Goal: Task Accomplishment & Management: Manage account settings

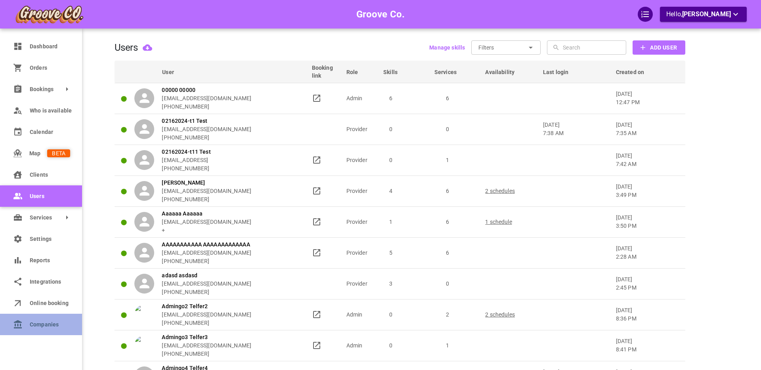
click at [13, 325] on icon at bounding box center [18, 325] width 10 height 10
select select "25"
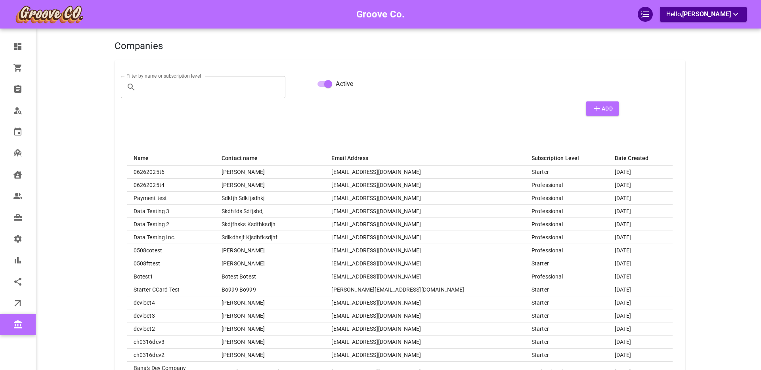
click at [202, 86] on input "Filter by name or subscription level" at bounding box center [212, 87] width 147 height 22
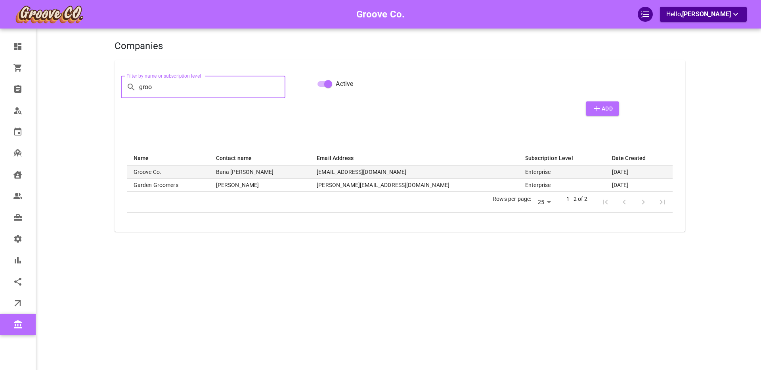
type input "groo"
click at [187, 171] on th "Groove Co." at bounding box center [168, 172] width 82 height 13
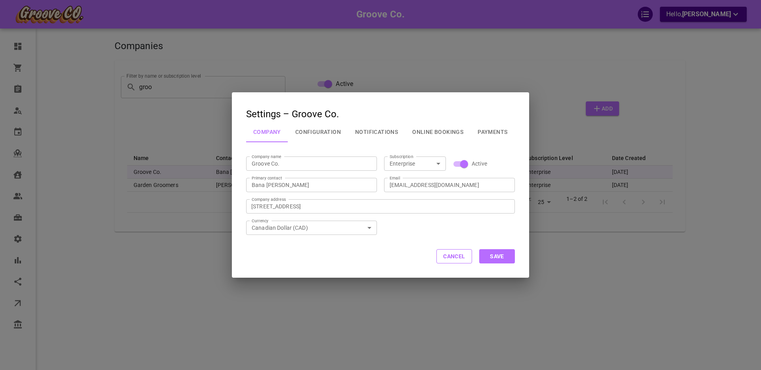
click at [421, 162] on input "Enterprise" at bounding box center [408, 164] width 44 height 10
click at [412, 209] on li "Starter" at bounding box center [415, 206] width 62 height 13
type input "Starter"
click at [499, 258] on button "Save" at bounding box center [497, 256] width 36 height 14
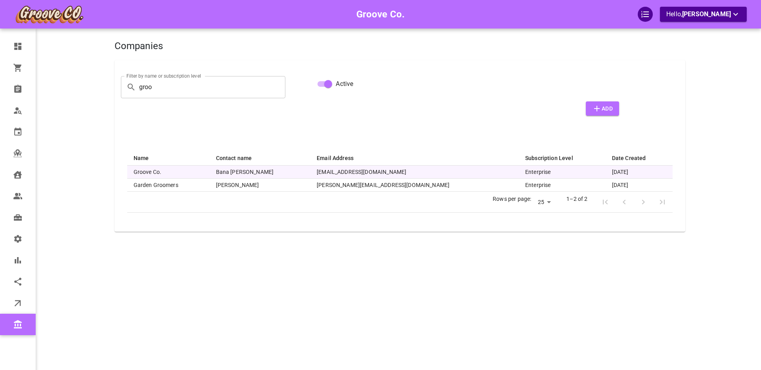
click at [65, 179] on div "Groove Co. Hello, [PERSON_NAME]" at bounding box center [84, 197] width 62 height 370
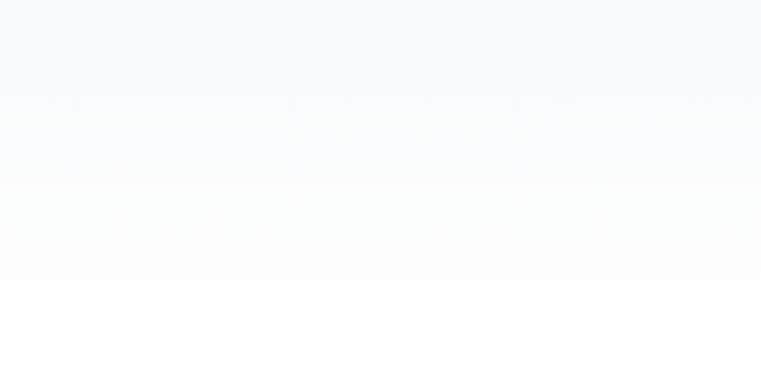
select select "25"
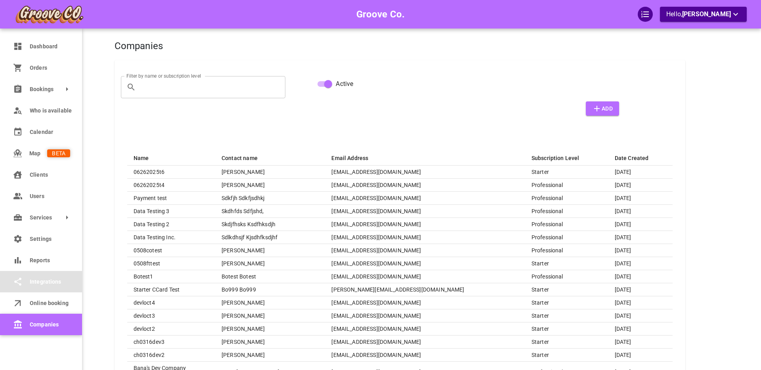
click at [44, 282] on span "Integrations" at bounding box center [50, 282] width 40 height 8
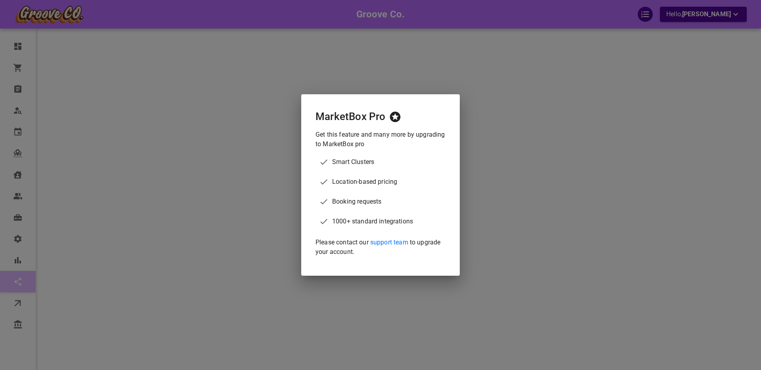
click at [240, 165] on div "MarketBox Pro Get this feature and many more by upgrading to MarketBox pro Smar…" at bounding box center [380, 185] width 761 height 370
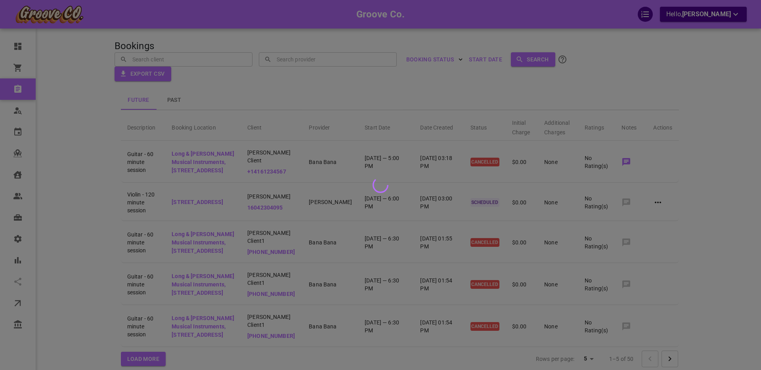
click at [74, 118] on div at bounding box center [380, 185] width 761 height 370
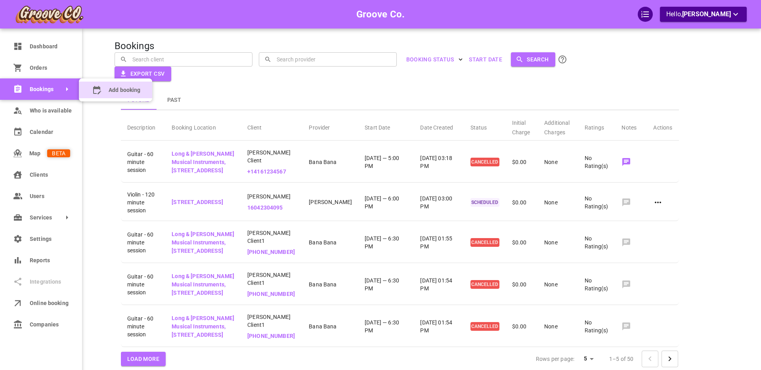
click at [97, 88] on icon at bounding box center [97, 90] width 8 height 8
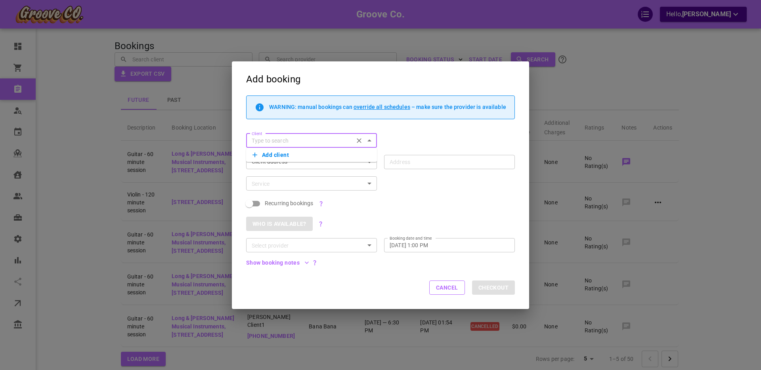
click at [443, 286] on button "Cancel" at bounding box center [447, 287] width 36 height 14
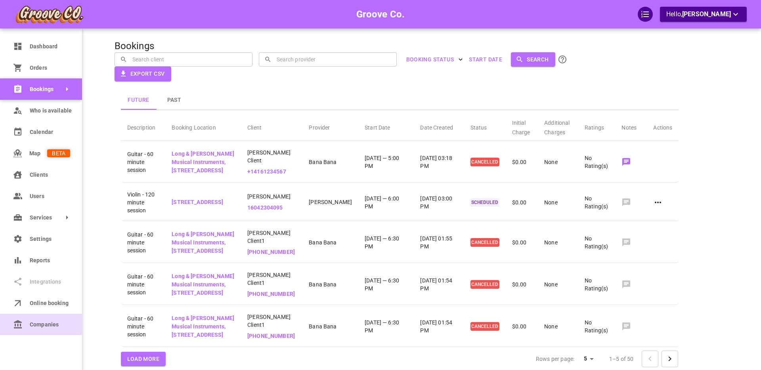
click at [37, 330] on link "Companies" at bounding box center [41, 324] width 82 height 21
select select "25"
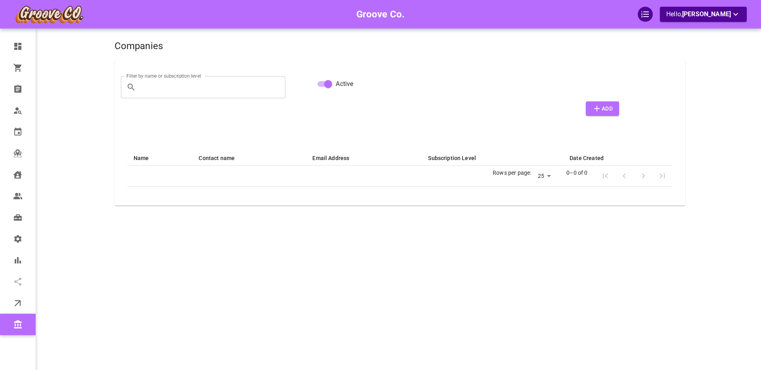
click at [167, 86] on input "Filter by name or subscription level" at bounding box center [212, 87] width 147 height 22
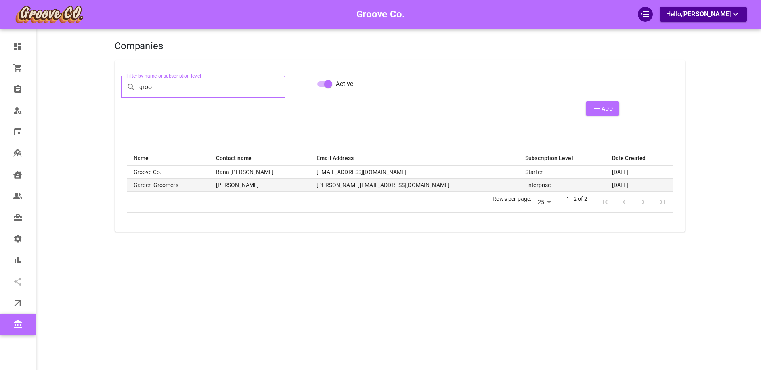
type input "groo"
click at [156, 180] on th "Garden Groomers" at bounding box center [168, 185] width 82 height 13
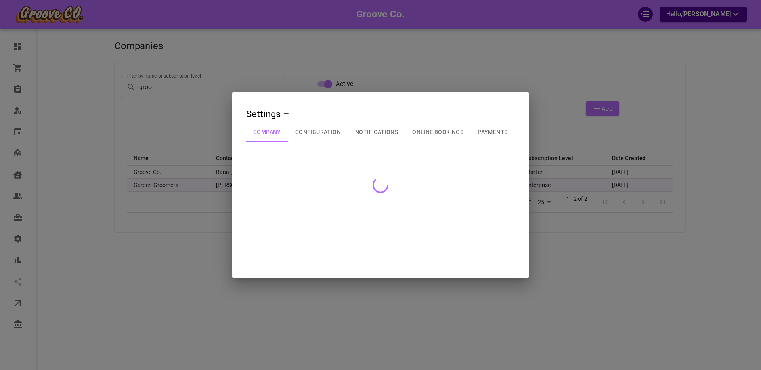
click at [157, 170] on div at bounding box center [380, 185] width 761 height 370
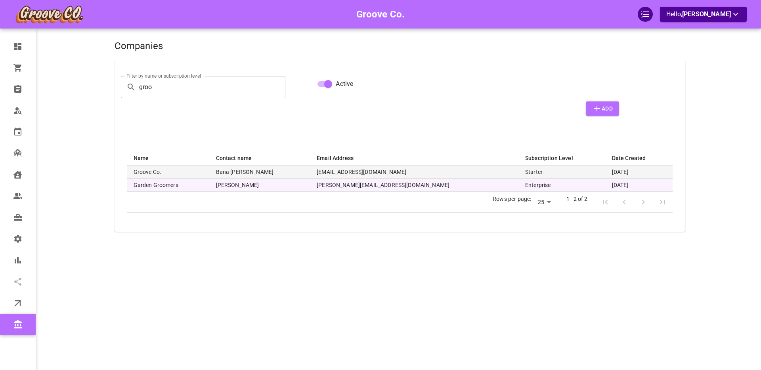
click at [145, 171] on th "Groove Co." at bounding box center [168, 172] width 82 height 13
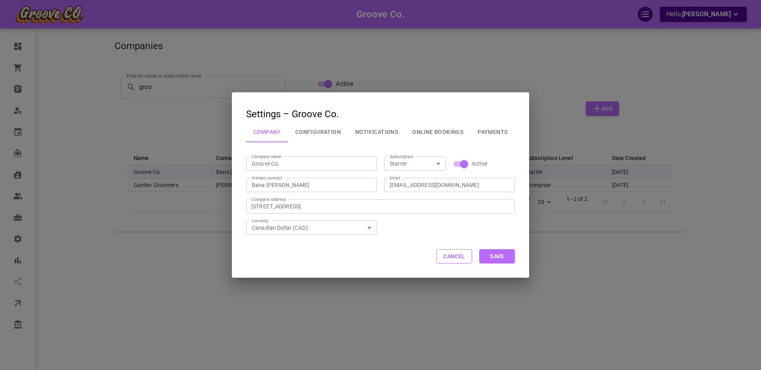
click at [434, 159] on icon "Open" at bounding box center [438, 164] width 10 height 10
click at [414, 231] on li "Enterprise" at bounding box center [415, 232] width 62 height 13
type input "Enterprise"
click at [494, 256] on button "Save" at bounding box center [497, 256] width 36 height 14
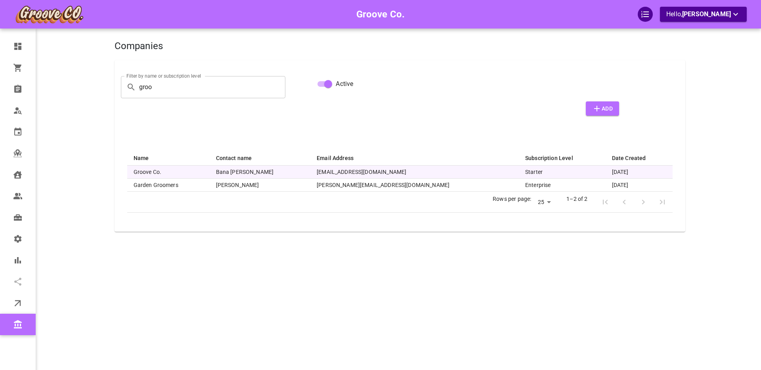
click at [74, 266] on div "Groove Co. Hello, [PERSON_NAME]" at bounding box center [84, 197] width 62 height 370
